Goal: Information Seeking & Learning: Learn about a topic

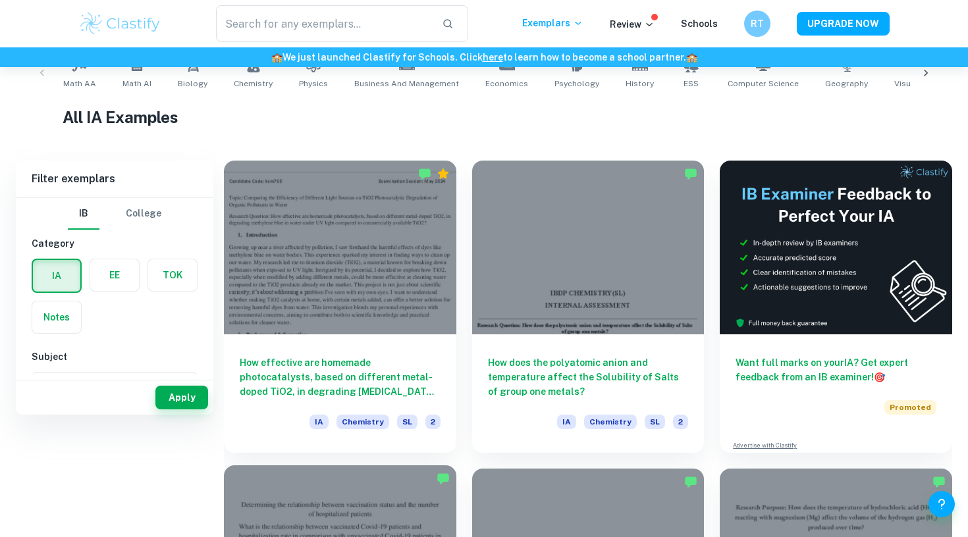
scroll to position [388, 0]
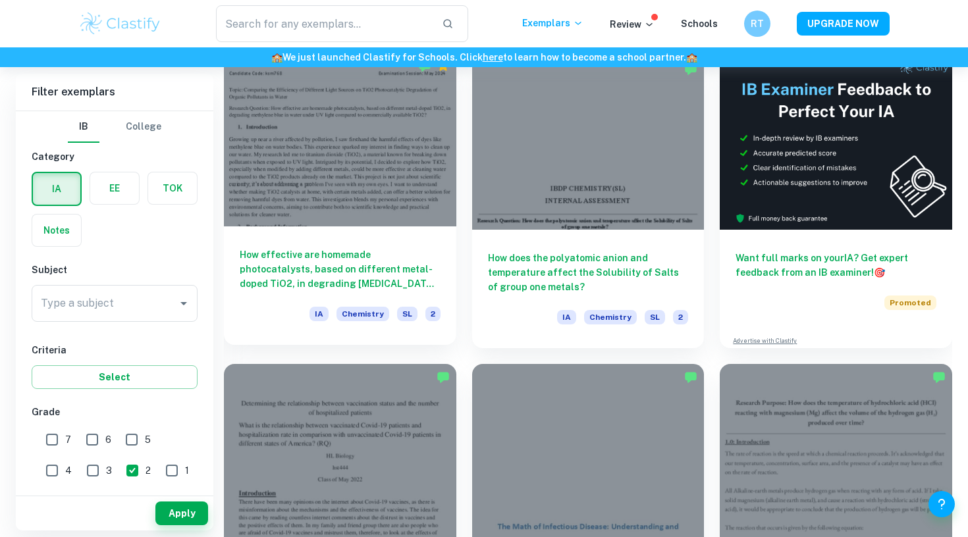
click at [371, 213] on div at bounding box center [340, 140] width 232 height 174
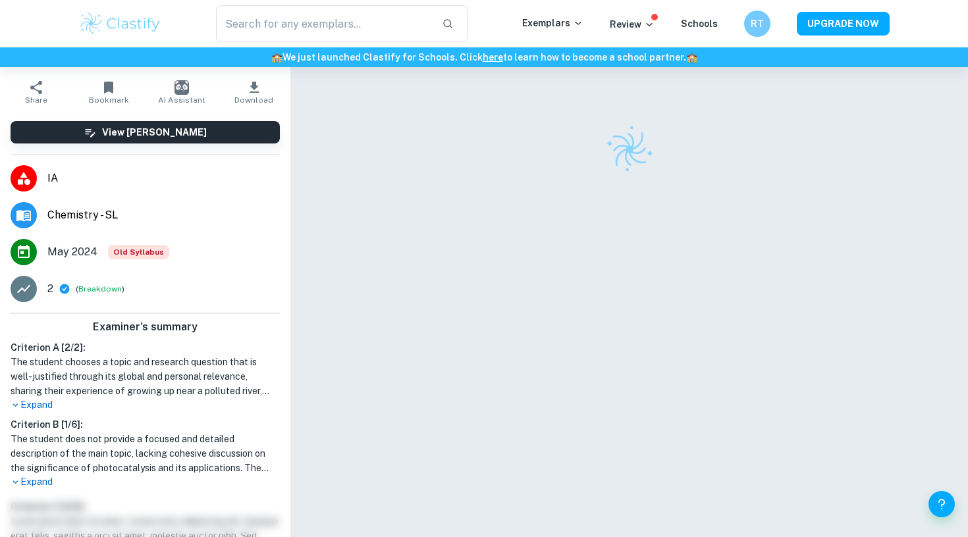
scroll to position [121, 0]
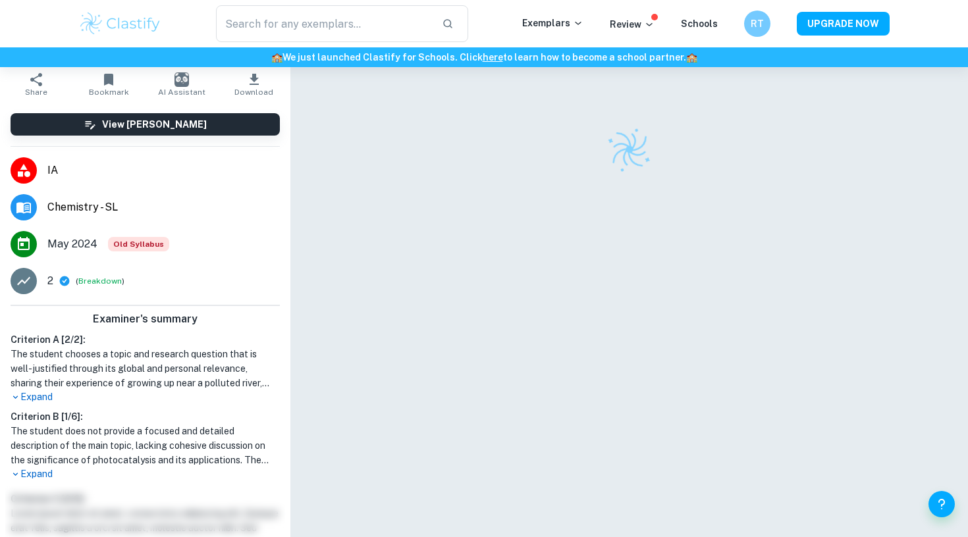
click at [34, 393] on p "Expand" at bounding box center [145, 397] width 269 height 14
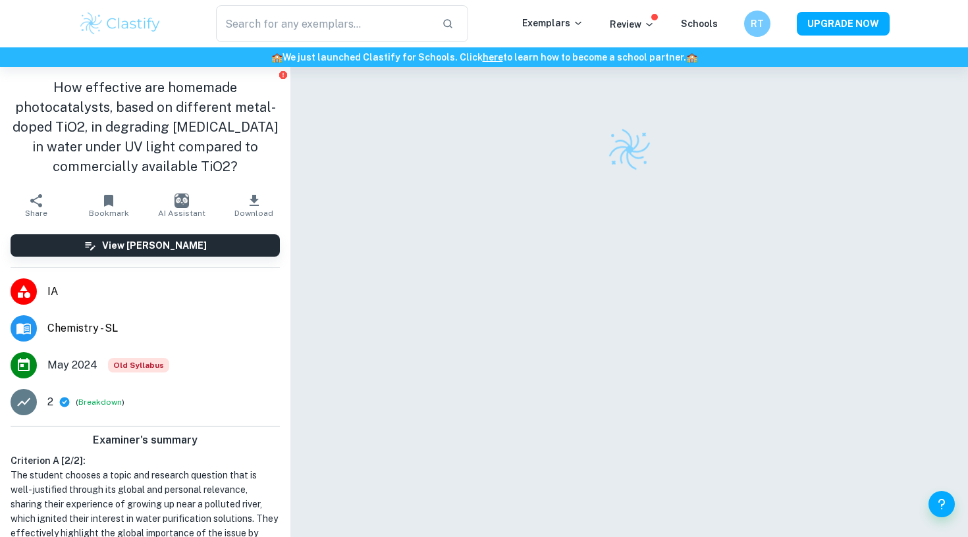
scroll to position [0, 0]
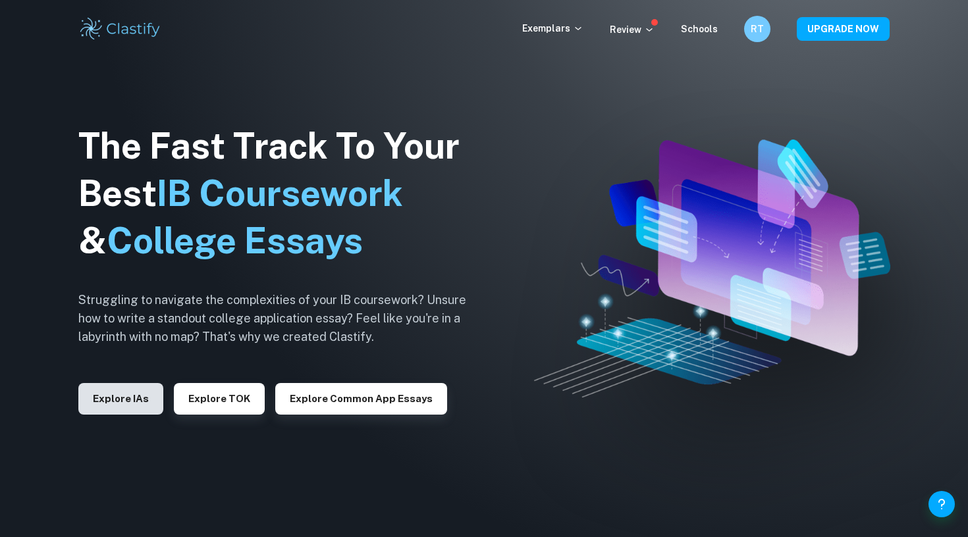
click at [113, 406] on button "Explore IAs" at bounding box center [120, 399] width 85 height 32
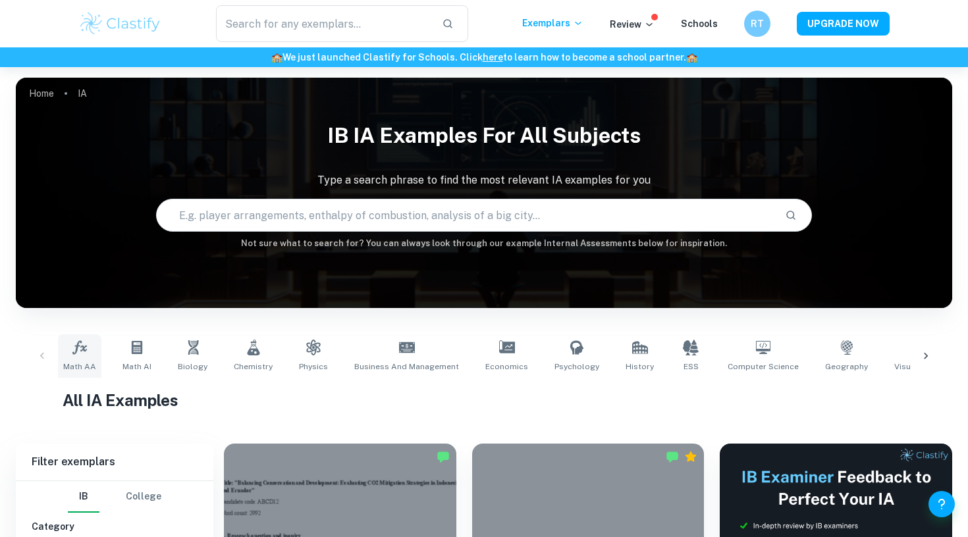
click at [81, 348] on icon at bounding box center [80, 348] width 16 height 16
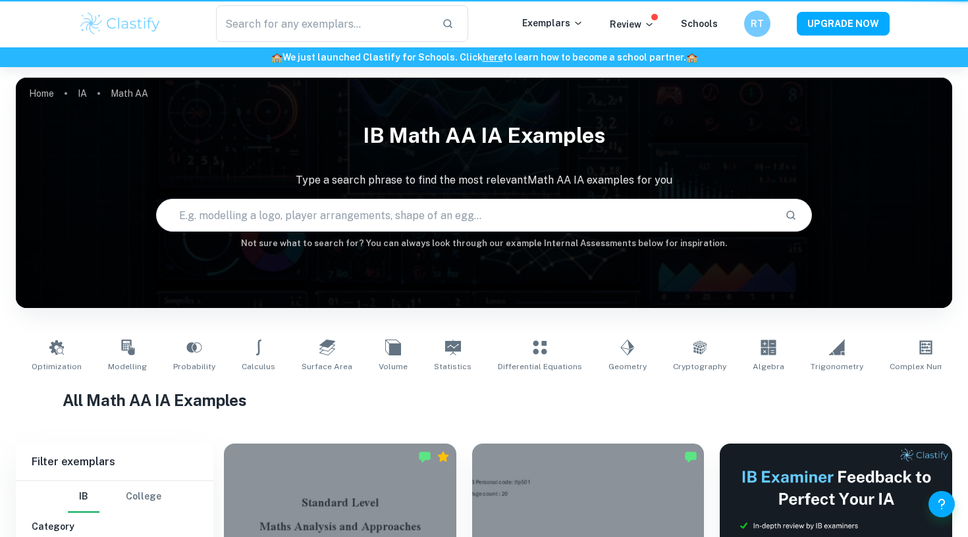
type input "Math AA"
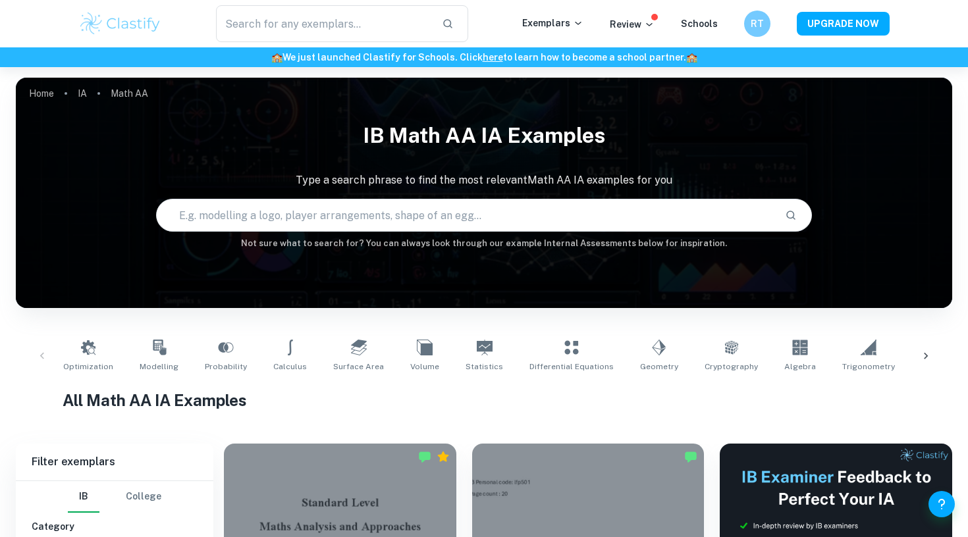
click at [219, 209] on input "text" at bounding box center [465, 215] width 617 height 37
type input "contour bottle"
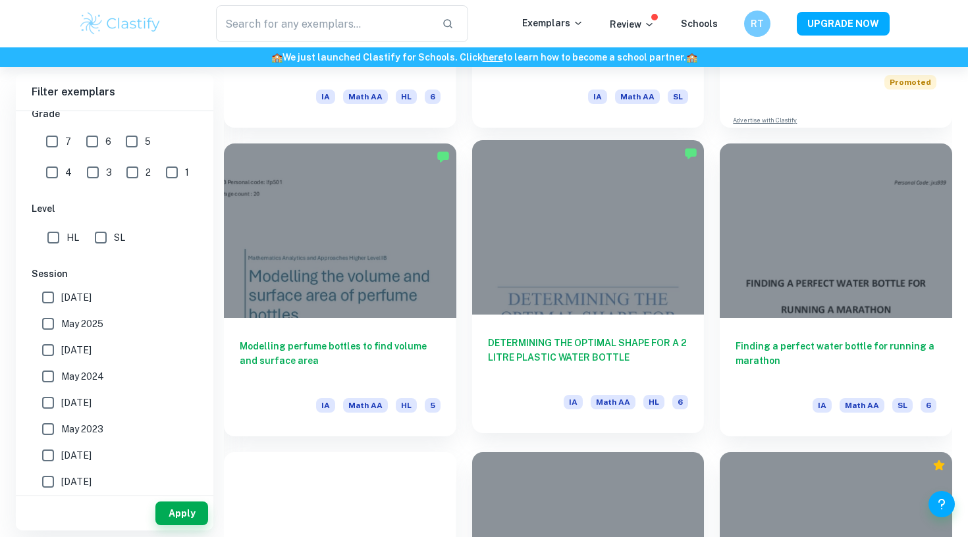
scroll to position [613, 0]
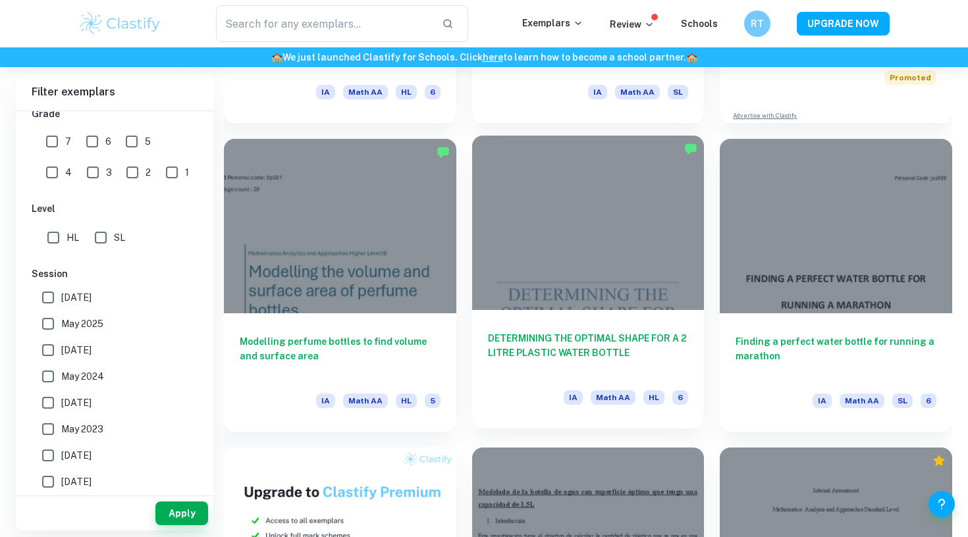
click at [571, 283] on div at bounding box center [588, 223] width 232 height 174
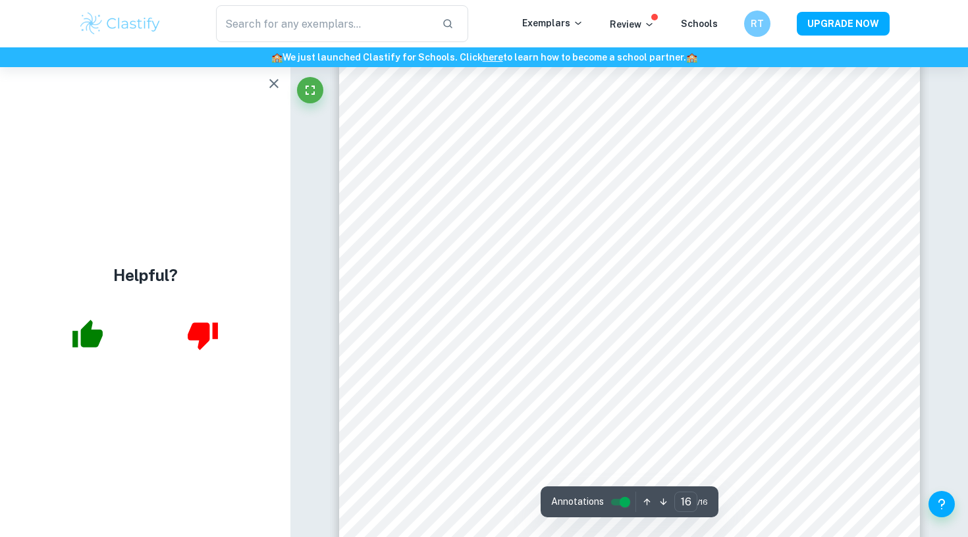
scroll to position [13067, 1]
type input "15"
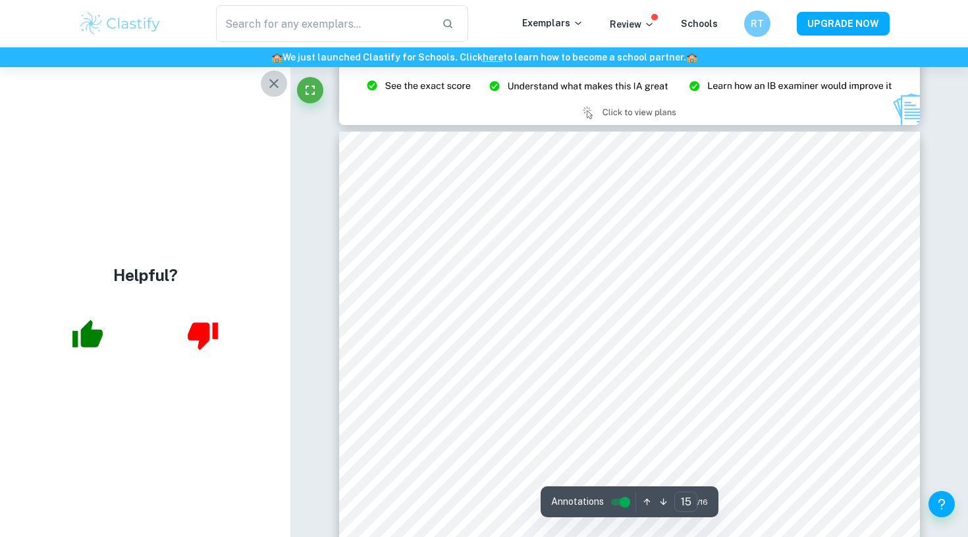
click at [268, 77] on icon "button" at bounding box center [274, 84] width 16 height 16
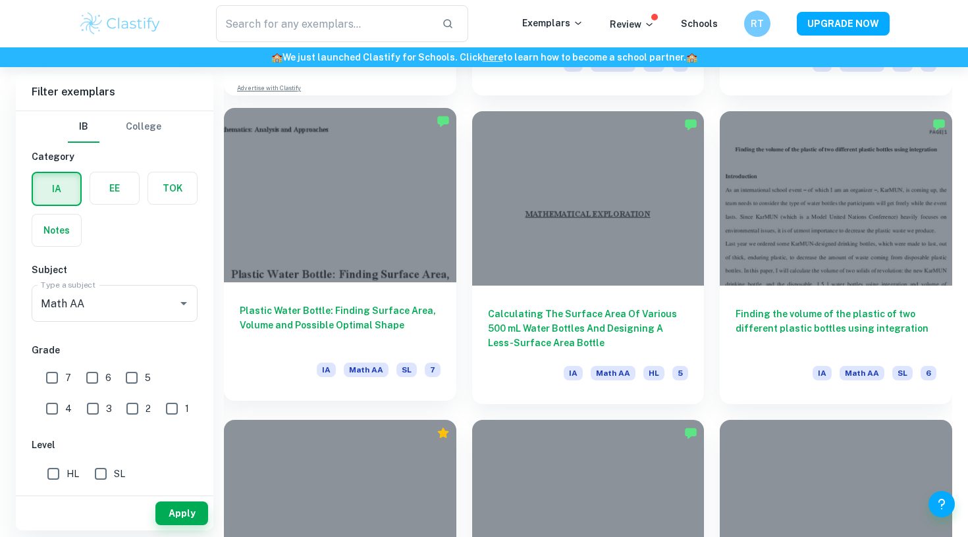
scroll to position [1202, 0]
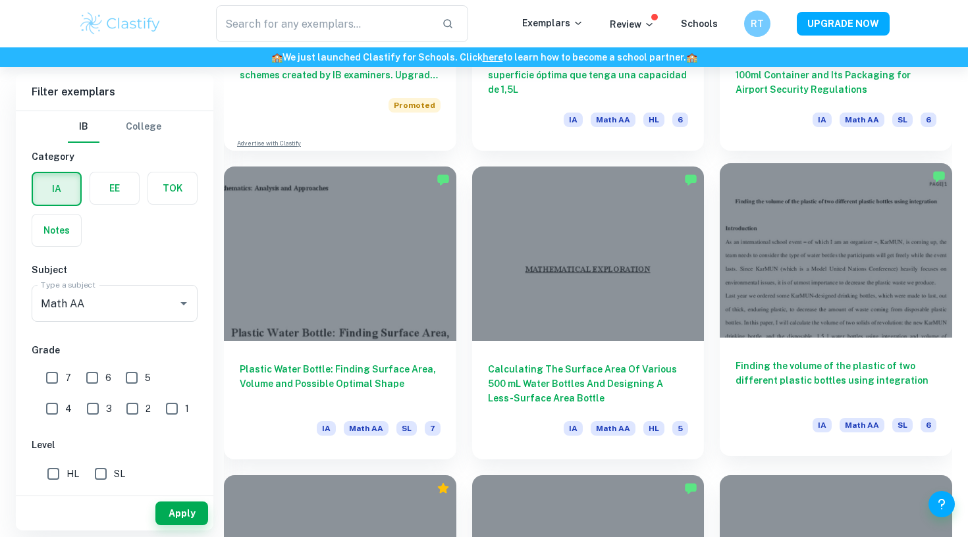
click at [805, 304] on div at bounding box center [836, 250] width 232 height 174
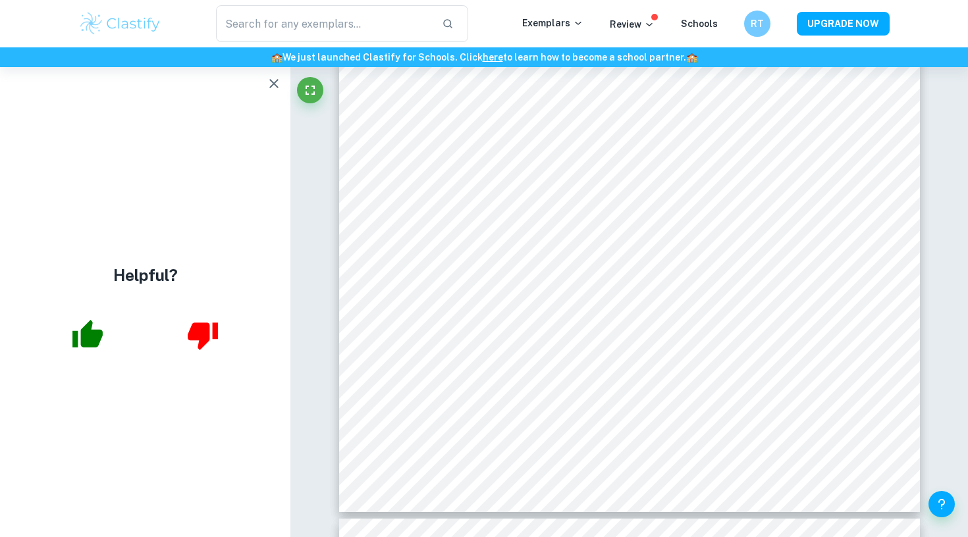
scroll to position [4716, 0]
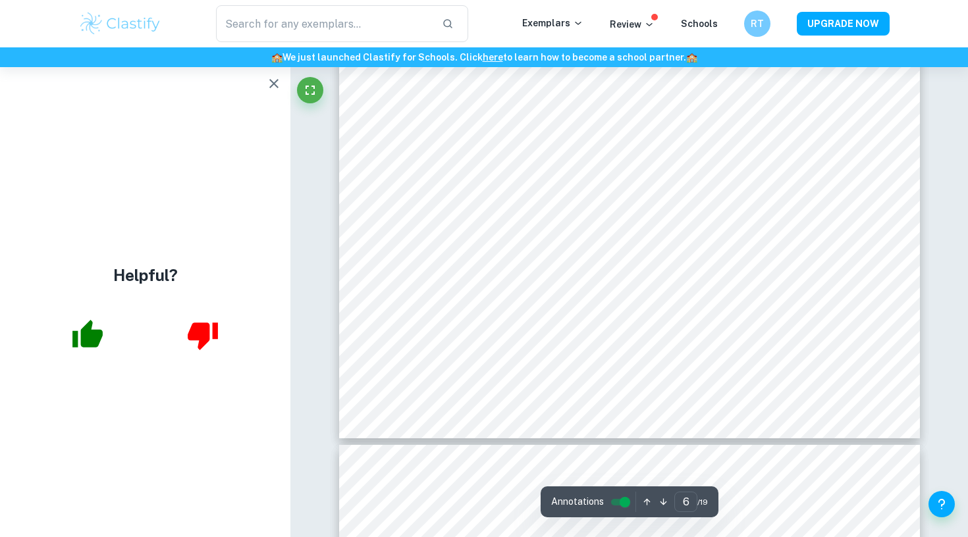
type input "7"
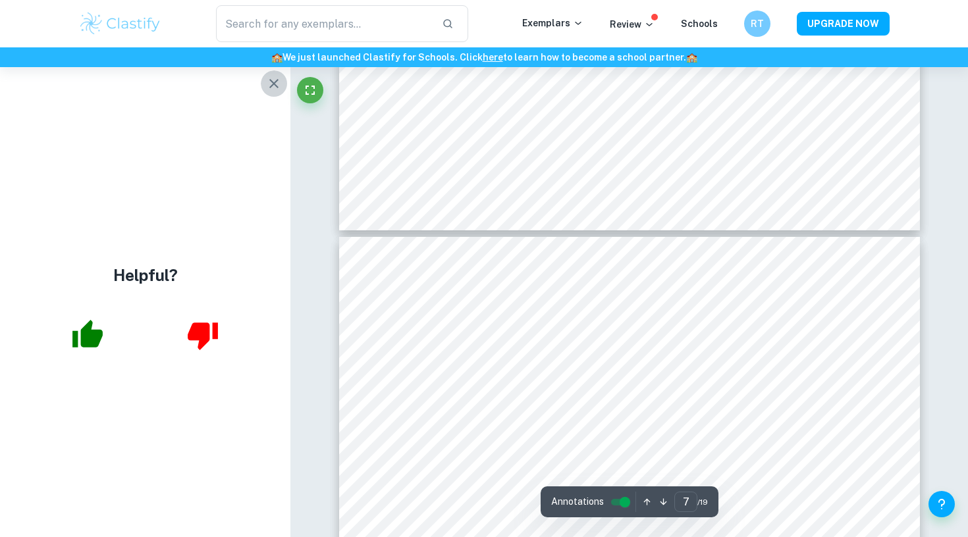
click at [276, 86] on icon "button" at bounding box center [273, 83] width 9 height 9
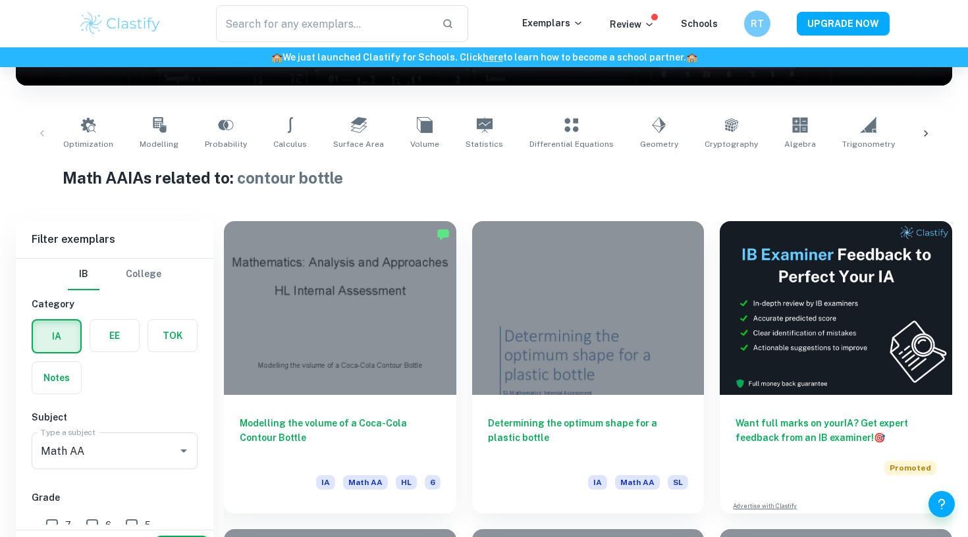
scroll to position [257, 0]
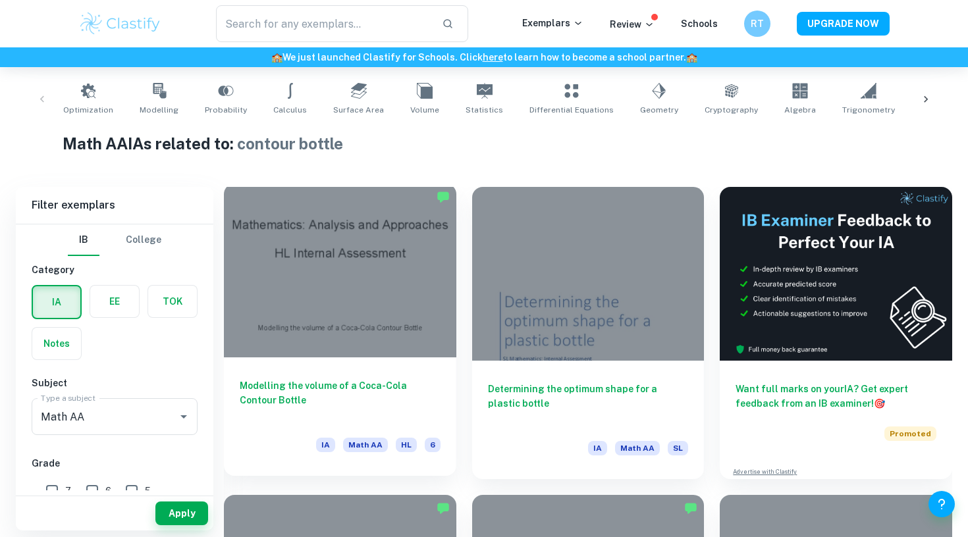
click at [359, 302] on div at bounding box center [340, 271] width 232 height 174
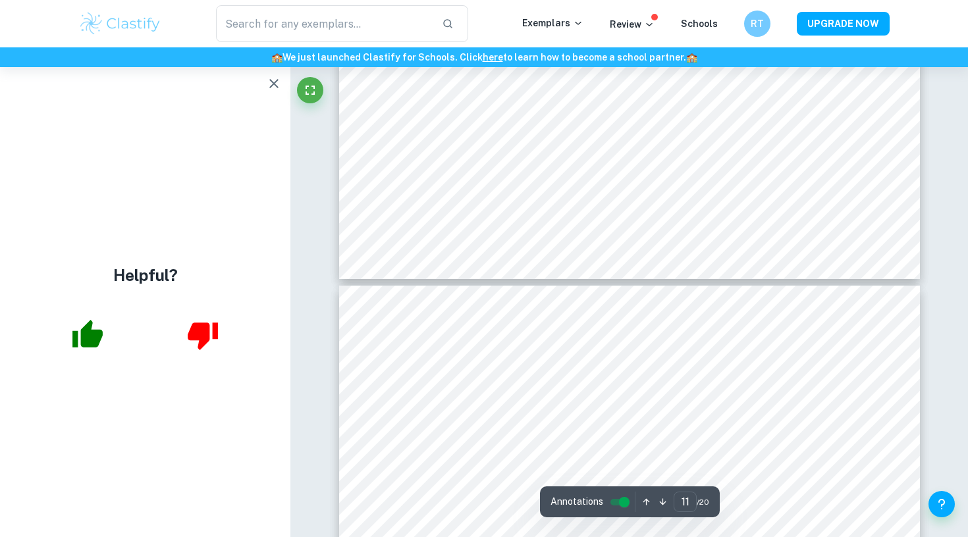
scroll to position [8413, 0]
type input "12"
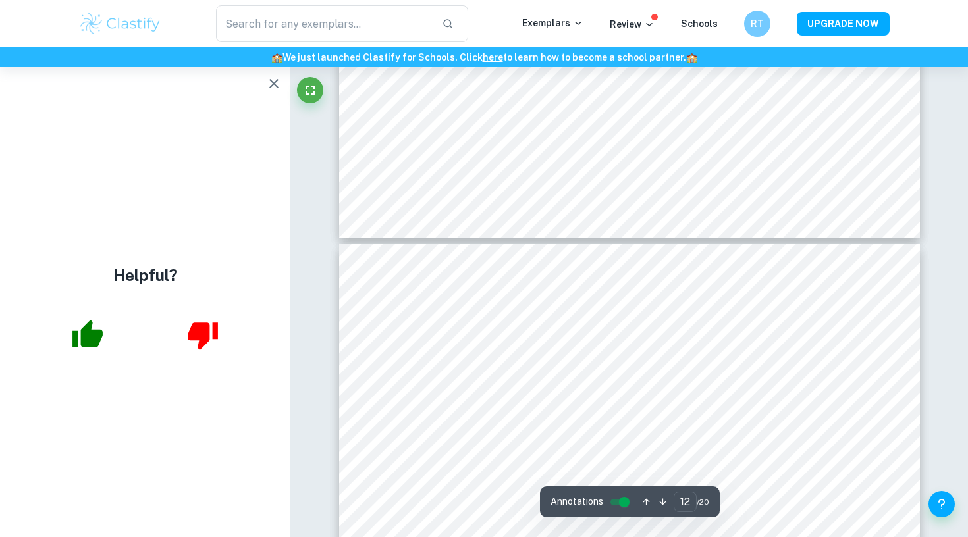
scroll to position [8451, 0]
